Goal: Find specific page/section: Find specific page/section

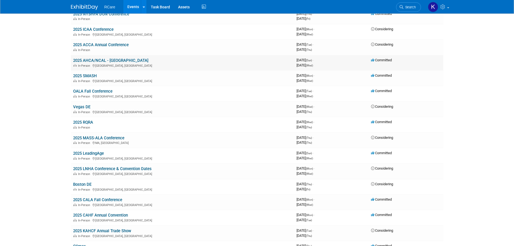
click at [111, 60] on link "2025 AHCA/NCAL - [GEOGRAPHIC_DATA]" at bounding box center [110, 60] width 75 height 5
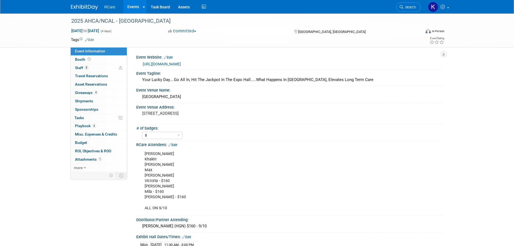
select select "8"
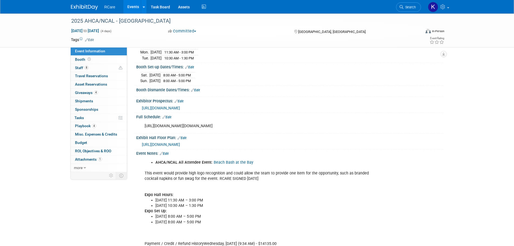
scroll to position [216, 0]
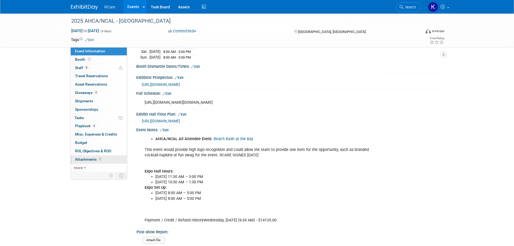
drag, startPoint x: 88, startPoint y: 167, endPoint x: 98, endPoint y: 160, distance: 12.2
click at [88, 167] on link "more" at bounding box center [99, 168] width 56 height 8
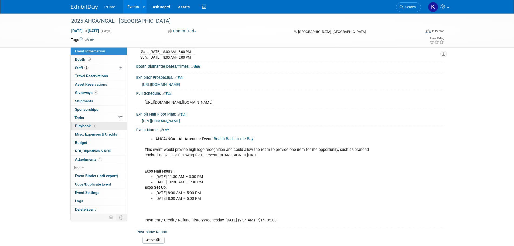
click at [96, 128] on link "4 Playbook 4" at bounding box center [99, 126] width 56 height 8
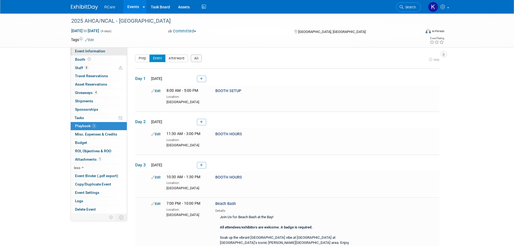
click at [104, 52] on link "Event Information" at bounding box center [99, 51] width 56 height 8
select select "8"
